Goal: Task Accomplishment & Management: Manage account settings

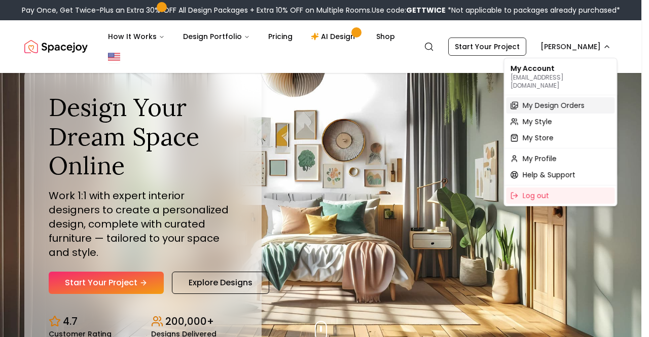
click at [550, 100] on span "My Design Orders" at bounding box center [553, 105] width 62 height 10
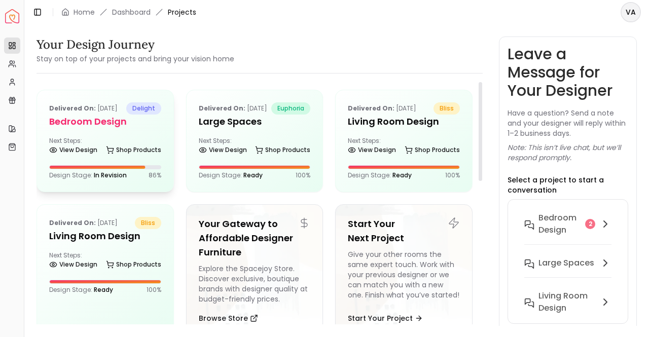
click at [107, 149] on div "Next Steps: View Design Shop Products" at bounding box center [105, 147] width 112 height 20
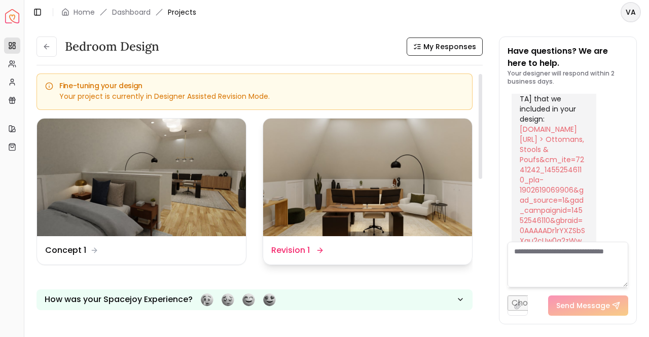
click at [288, 253] on dd "Revision 1" at bounding box center [290, 250] width 39 height 12
click at [410, 153] on img at bounding box center [367, 178] width 209 height 118
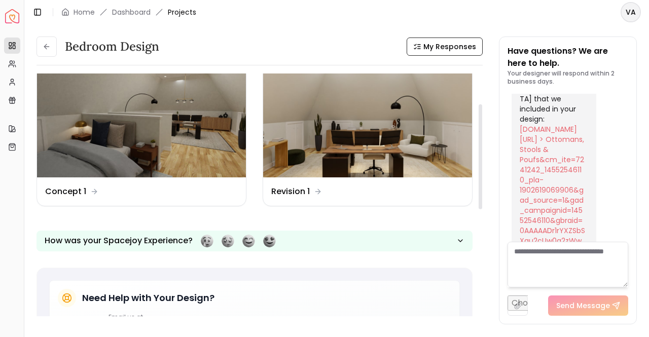
scroll to position [46, 0]
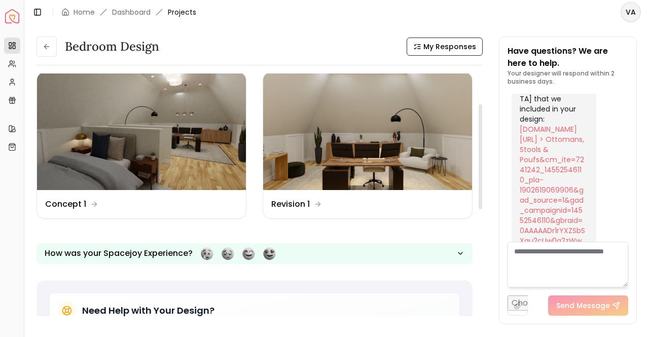
drag, startPoint x: 479, startPoint y: 144, endPoint x: 477, endPoint y: 164, distance: 19.9
click at [478, 164] on div at bounding box center [480, 156] width 4 height 105
click at [395, 205] on div "Design Name Revision 1" at bounding box center [367, 204] width 193 height 12
click at [297, 201] on dd "Revision 1" at bounding box center [290, 204] width 39 height 12
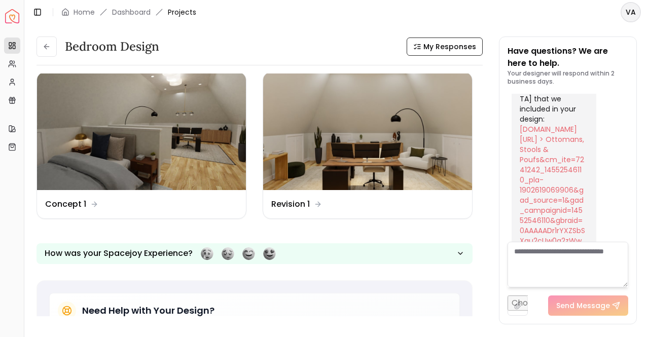
click at [527, 261] on textarea at bounding box center [567, 265] width 121 height 46
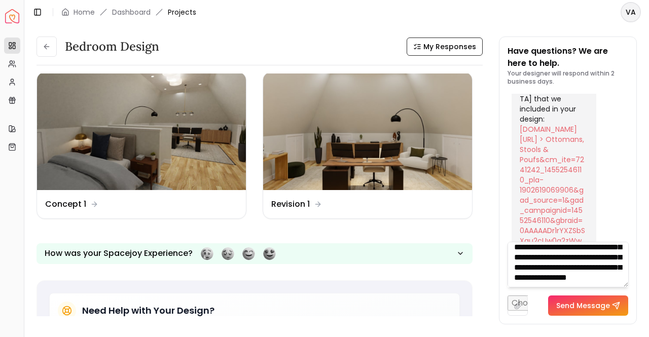
scroll to position [152, 0]
type textarea "**********"
click at [589, 306] on button "Send Message" at bounding box center [588, 305] width 80 height 20
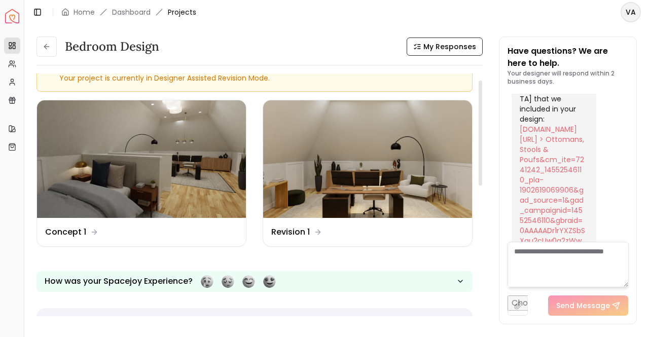
scroll to position [0, 0]
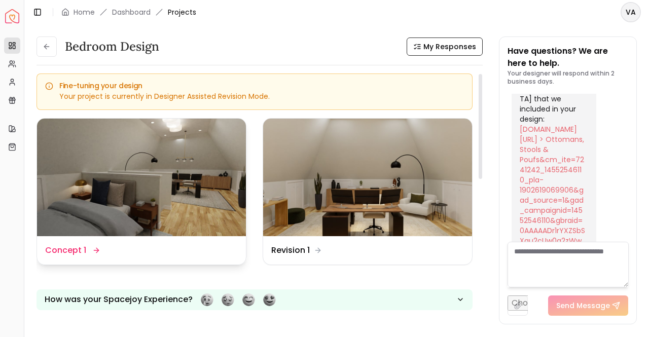
click at [120, 198] on img at bounding box center [141, 178] width 209 height 118
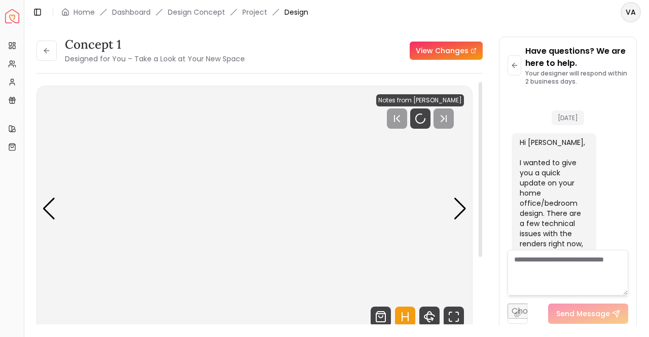
scroll to position [8116, 0]
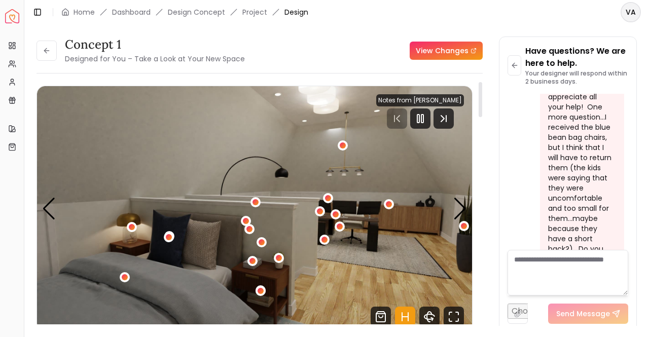
click at [407, 115] on div at bounding box center [420, 118] width 88 height 20
click at [417, 115] on icon "Pause" at bounding box center [420, 118] width 12 height 12
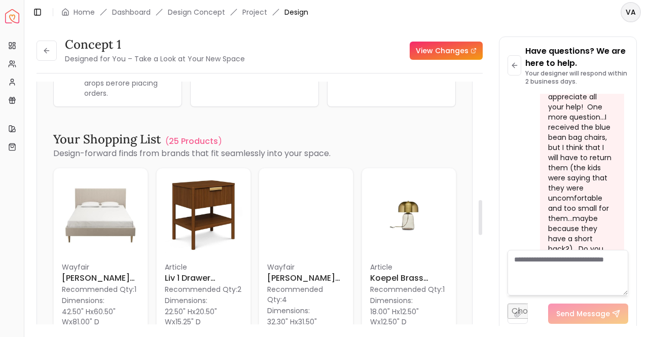
scroll to position [808, 0]
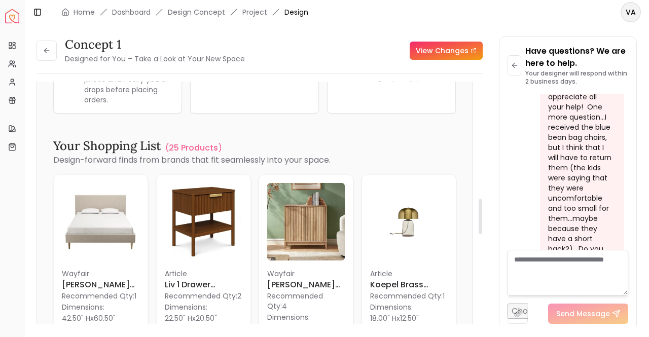
drag, startPoint x: 479, startPoint y: 112, endPoint x: 467, endPoint y: 229, distance: 117.2
click at [478, 229] on div at bounding box center [480, 216] width 4 height 35
click at [196, 145] on p "25 Products" at bounding box center [193, 148] width 49 height 12
click at [11, 95] on link "Gift Card Balance" at bounding box center [12, 100] width 16 height 16
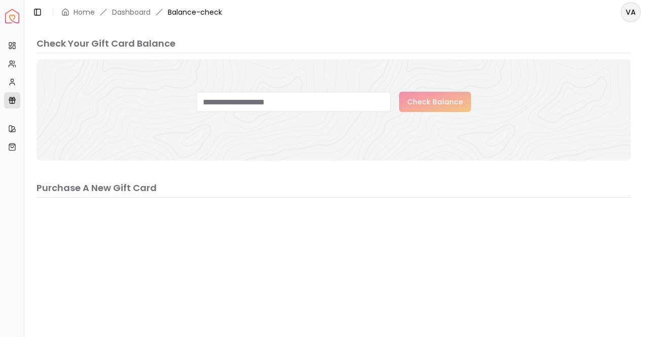
click at [11, 95] on link "Gift Card Balance" at bounding box center [12, 100] width 16 height 16
drag, startPoint x: 632, startPoint y: 64, endPoint x: 648, endPoint y: 49, distance: 21.5
click at [636, 49] on div at bounding box center [634, 65] width 4 height 57
click at [630, 5] on html "Spacejoy Dashboard Overview Projects My Referrals My Profile Gift Card Balance …" at bounding box center [324, 168] width 649 height 337
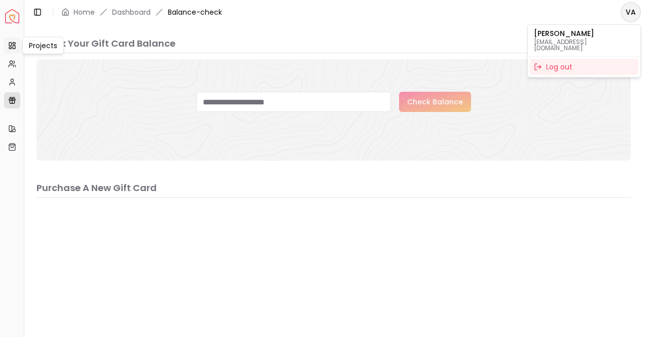
click at [8, 43] on html "Spacejoy Dashboard Overview Projects Projects Projects My Referrals My Profile …" at bounding box center [324, 168] width 649 height 337
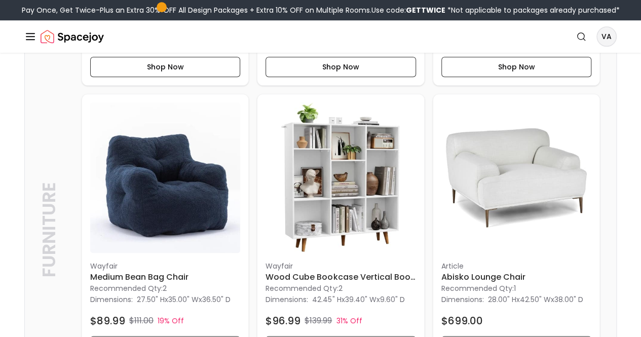
scroll to position [526, 0]
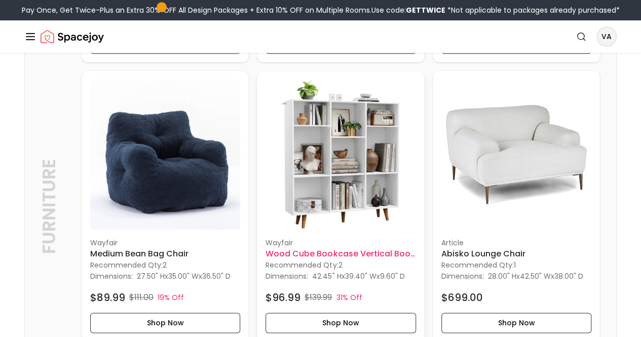
click at [266, 248] on h6 "Wood Cube Bookcase Vertical Book Rack Library Shelves" at bounding box center [341, 254] width 150 height 12
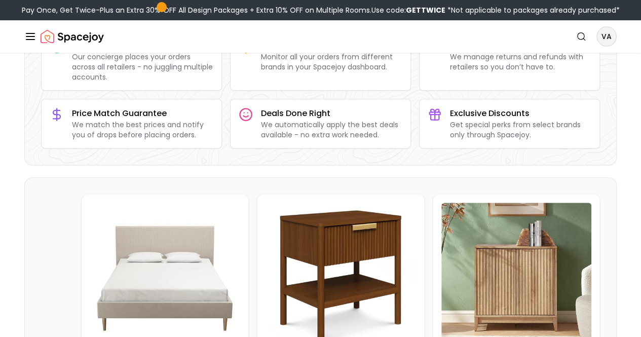
scroll to position [0, 0]
